Goal: Task Accomplishment & Management: Manage account settings

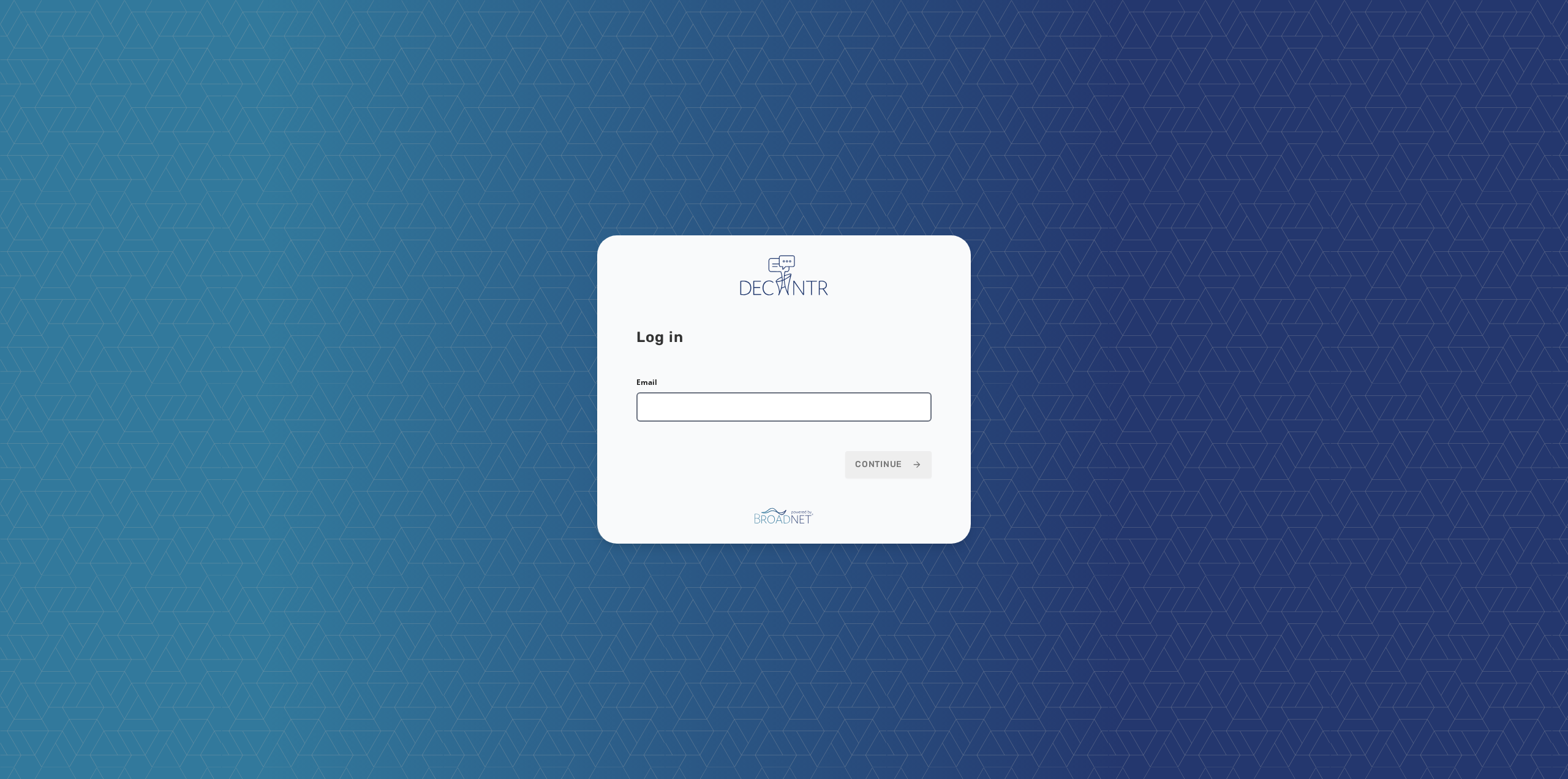
click at [714, 409] on input "Email" at bounding box center [783, 406] width 295 height 29
click at [713, 400] on input "Email" at bounding box center [783, 406] width 295 height 29
type input "**********"
click at [845, 451] on button "Continue" at bounding box center [888, 464] width 86 height 27
